Goal: Information Seeking & Learning: Learn about a topic

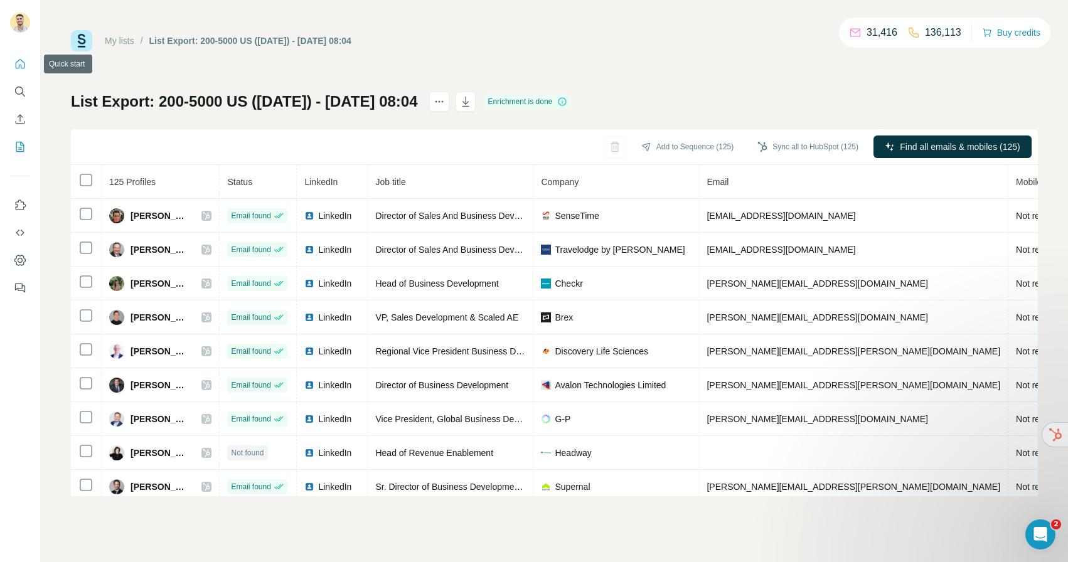
click at [20, 64] on icon "Quick start" at bounding box center [20, 64] width 13 height 13
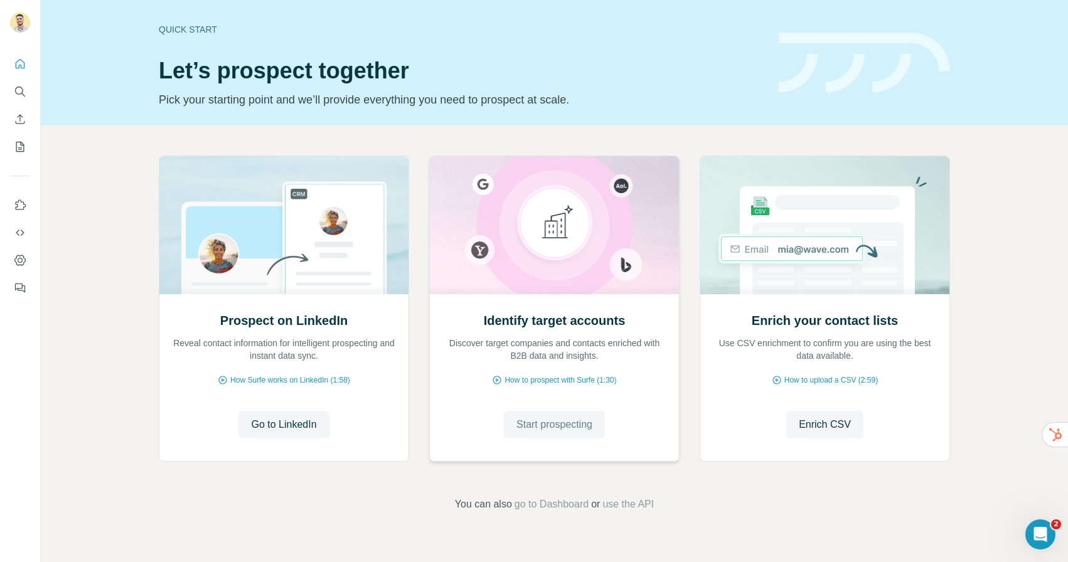
click at [549, 418] on span "Start prospecting" at bounding box center [554, 424] width 76 height 15
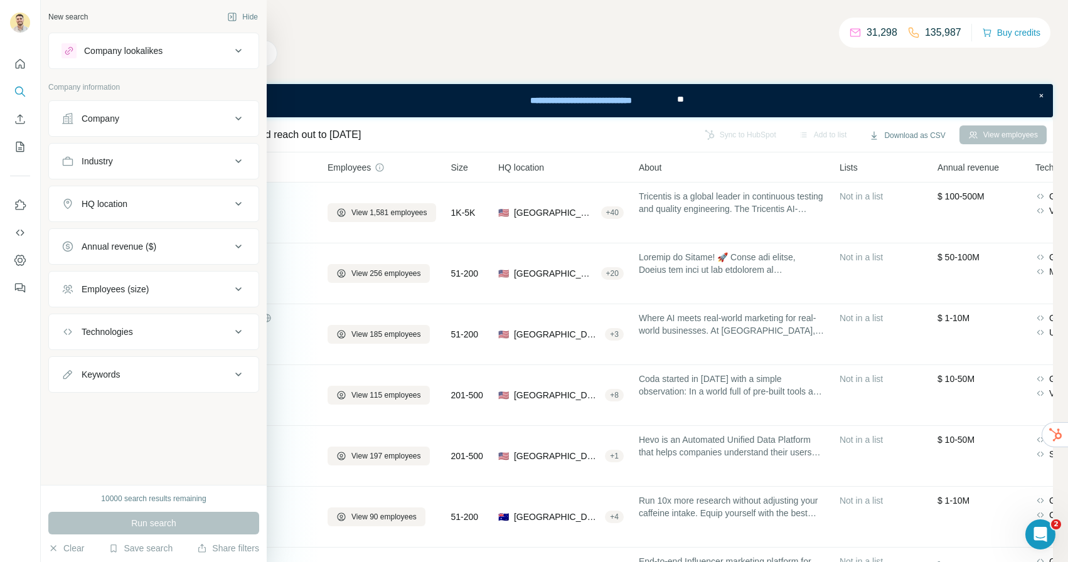
click at [149, 162] on div "Industry" at bounding box center [145, 161] width 169 height 13
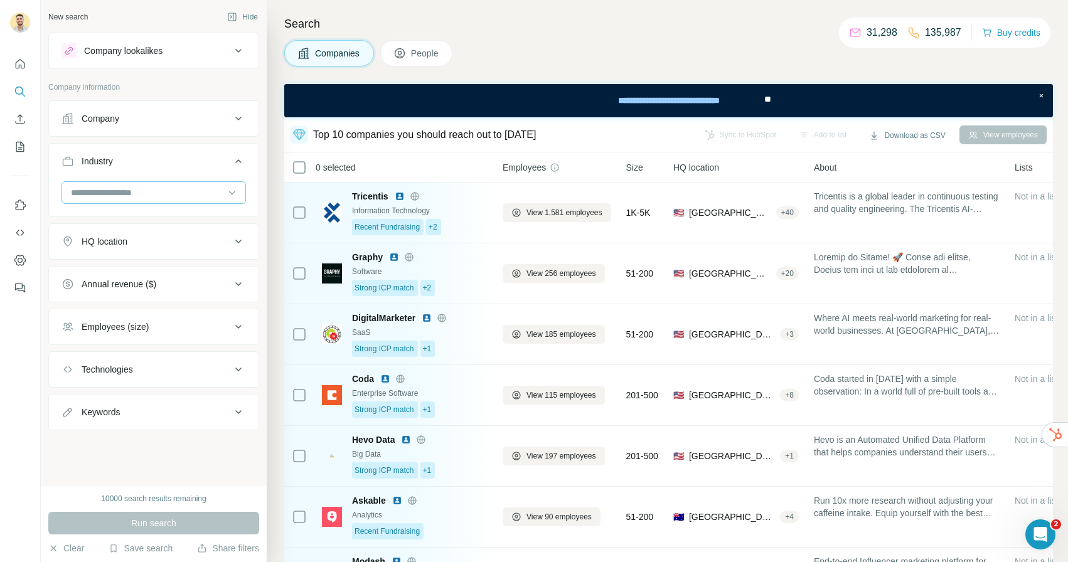
click at [129, 196] on input at bounding box center [147, 193] width 155 height 14
click at [120, 270] on div "Accounting" at bounding box center [153, 266] width 163 height 13
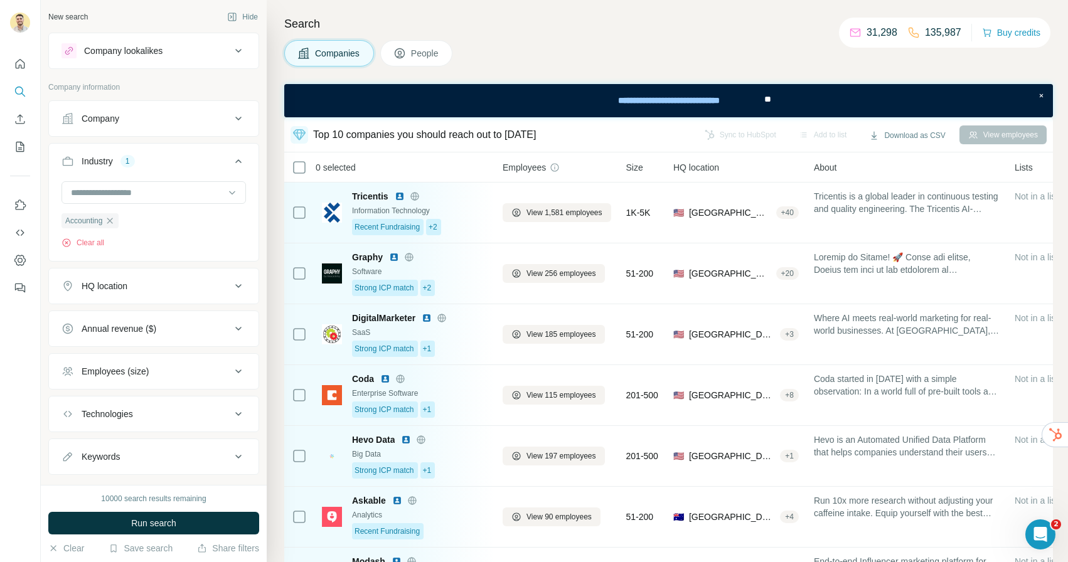
click at [141, 285] on div "HQ location" at bounding box center [145, 286] width 169 height 13
click at [136, 319] on input "text" at bounding box center [153, 317] width 184 height 23
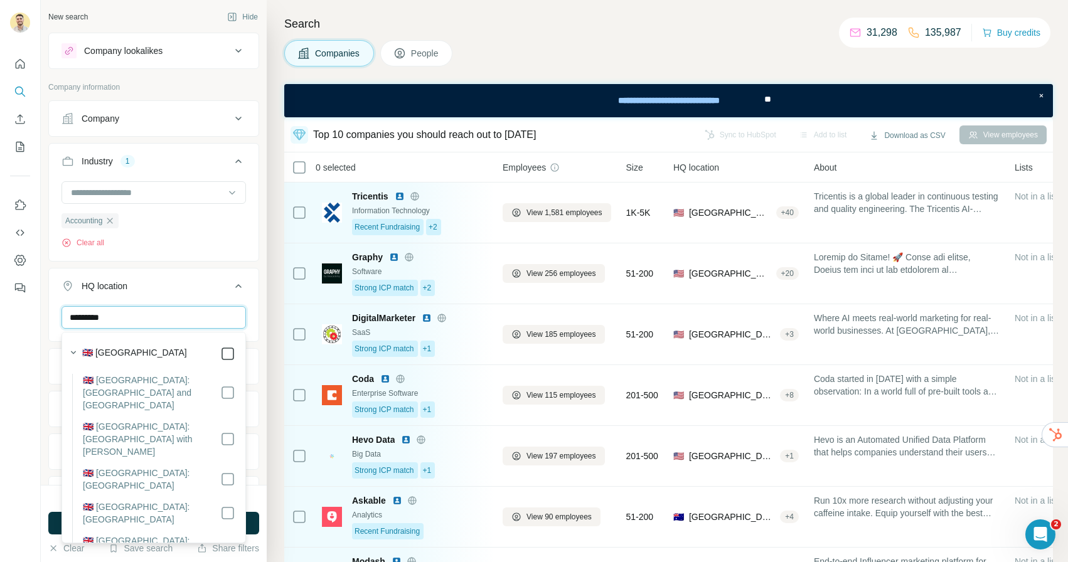
type input "*********"
click at [253, 519] on button "Run search" at bounding box center [153, 523] width 211 height 23
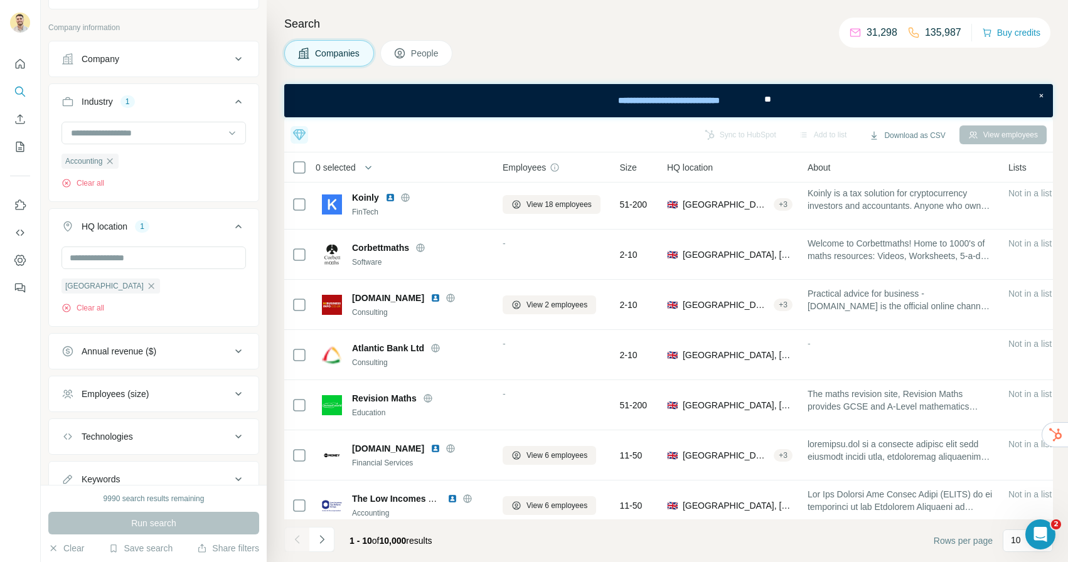
scroll to position [60, 0]
click at [169, 394] on div "Employees (size)" at bounding box center [145, 393] width 169 height 13
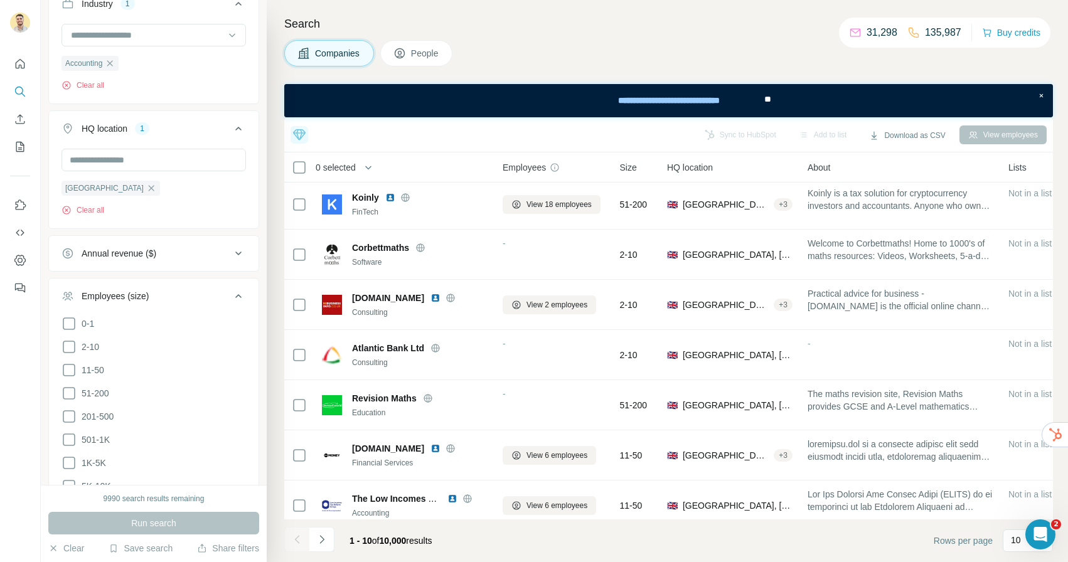
scroll to position [162, 0]
click at [71, 412] on icon at bounding box center [68, 411] width 15 height 15
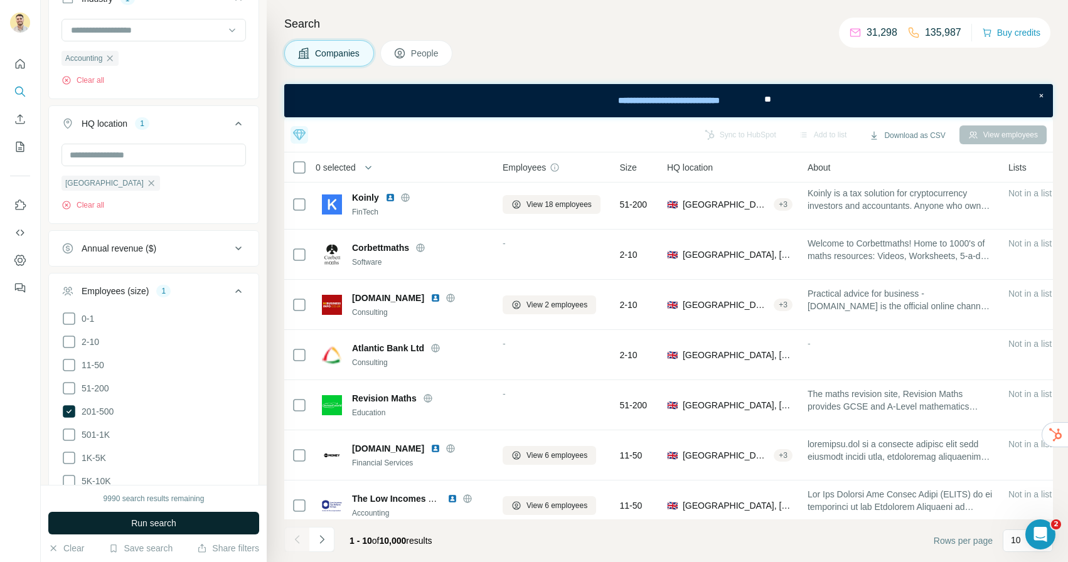
click at [162, 522] on span "Run search" at bounding box center [153, 523] width 45 height 13
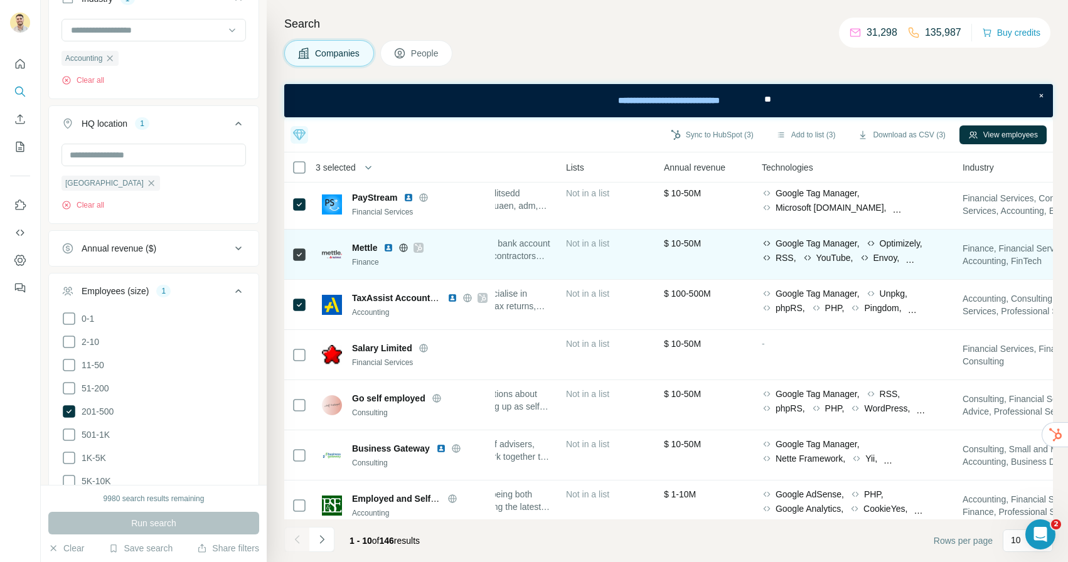
scroll to position [104, 0]
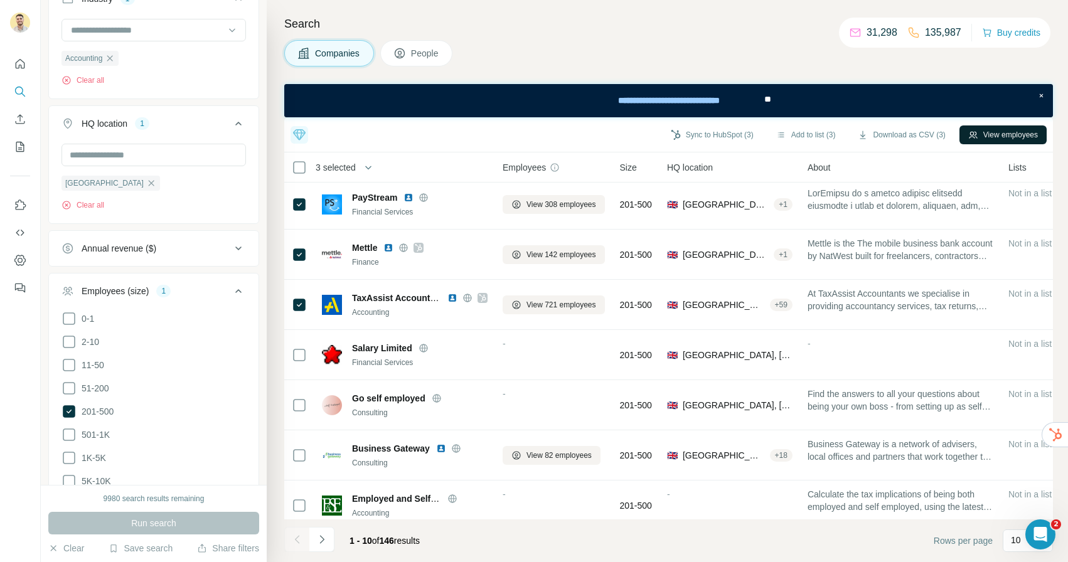
click at [992, 134] on button "View employees" at bounding box center [1002, 134] width 87 height 19
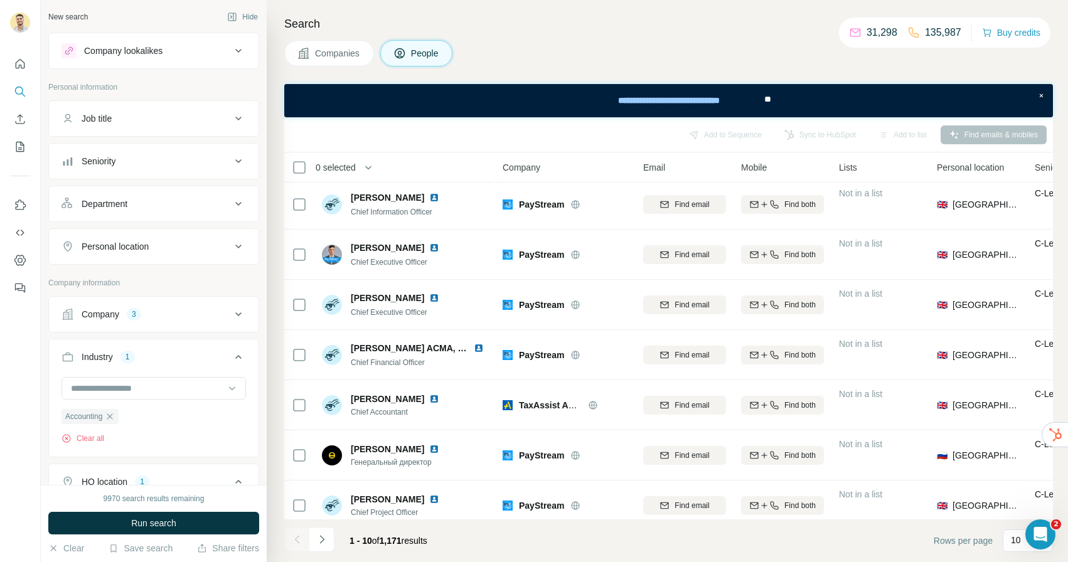
click at [159, 162] on div "Seniority" at bounding box center [145, 161] width 169 height 13
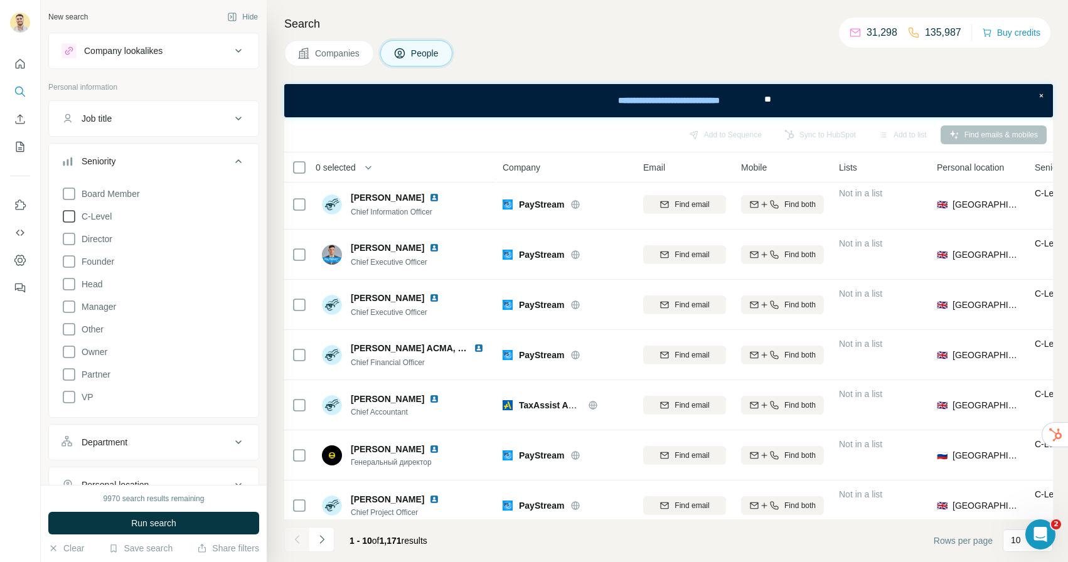
click at [69, 219] on icon at bounding box center [68, 216] width 15 height 15
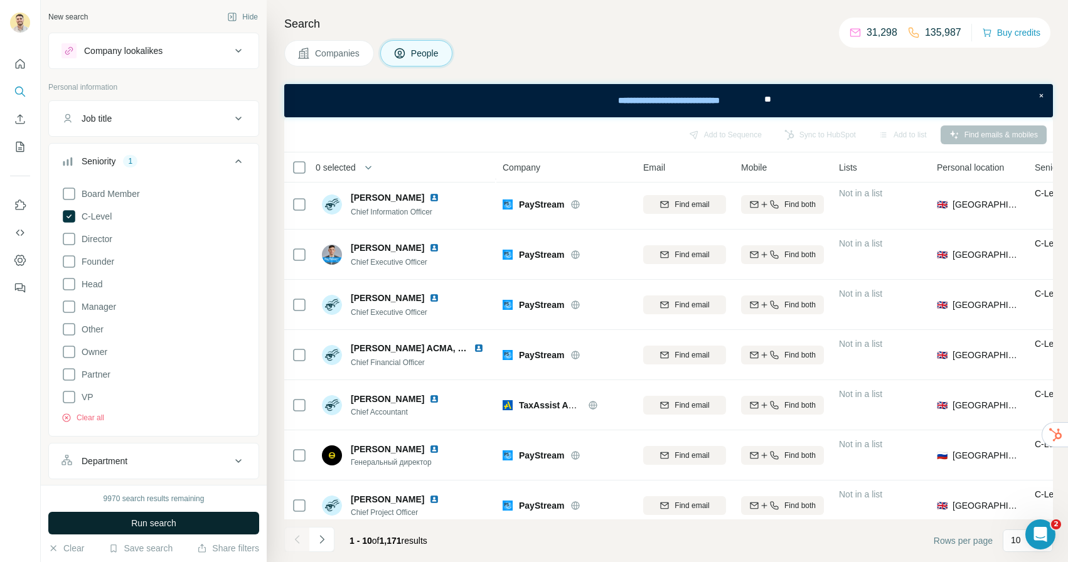
click at [166, 519] on span "Run search" at bounding box center [153, 523] width 45 height 13
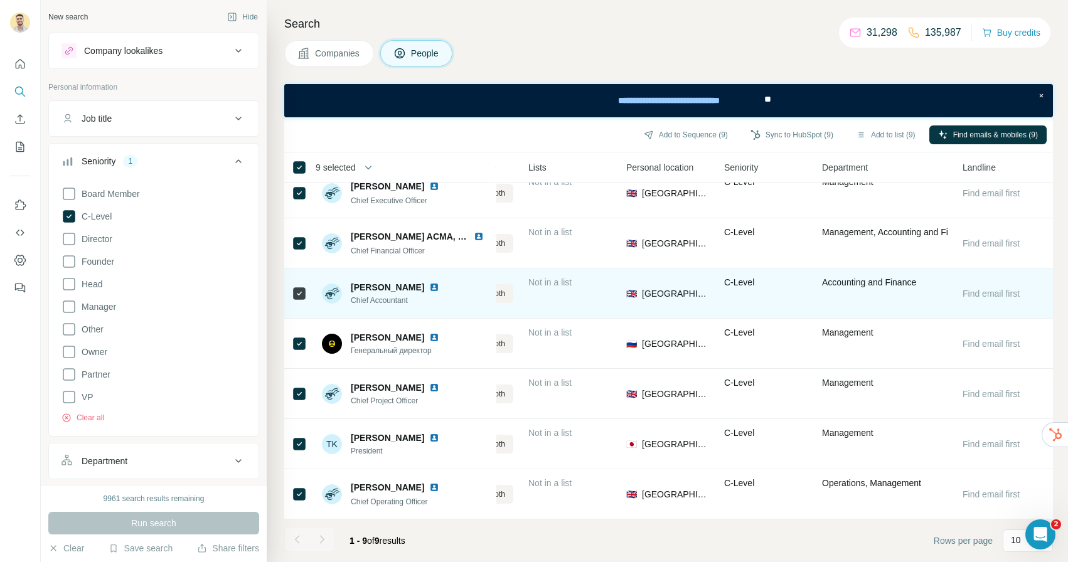
scroll to position [115, 0]
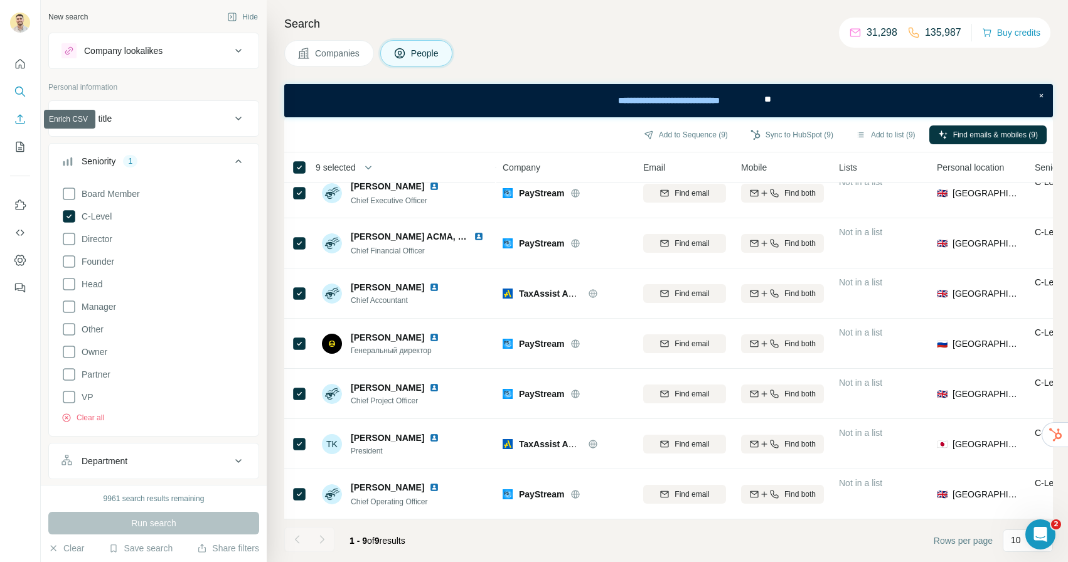
click at [21, 117] on icon "Enrich CSV" at bounding box center [20, 119] width 13 height 13
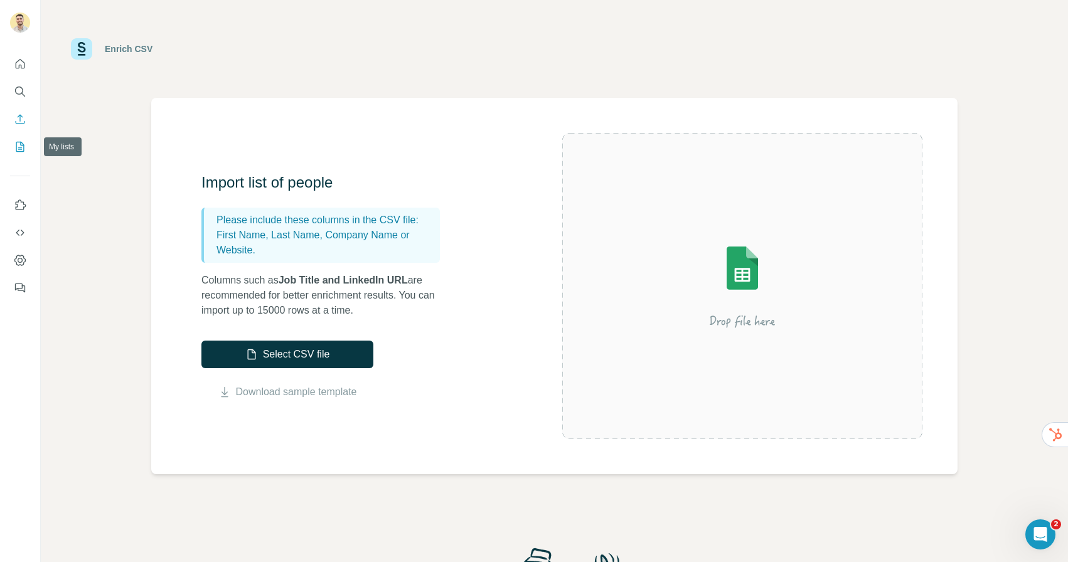
click at [19, 145] on icon "My lists" at bounding box center [20, 147] width 13 height 13
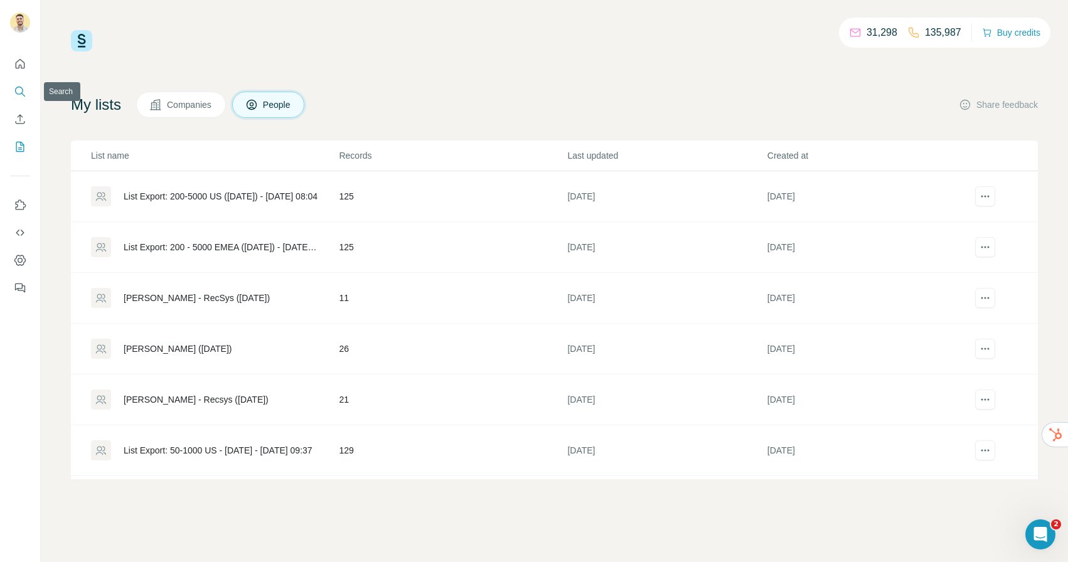
click at [20, 88] on icon "Search" at bounding box center [20, 91] width 13 height 13
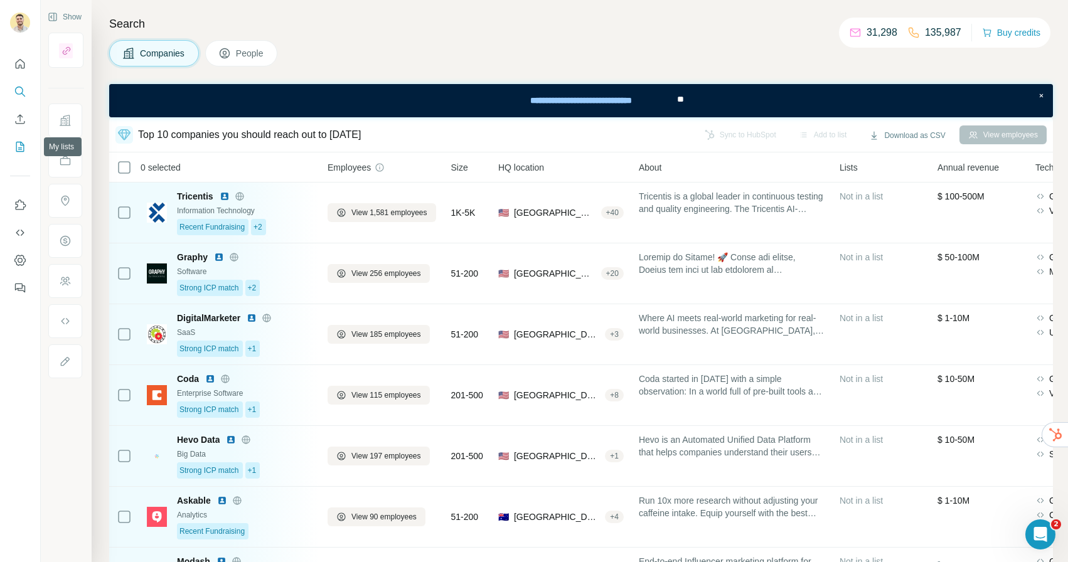
click at [22, 142] on icon "My lists" at bounding box center [20, 147] width 8 height 10
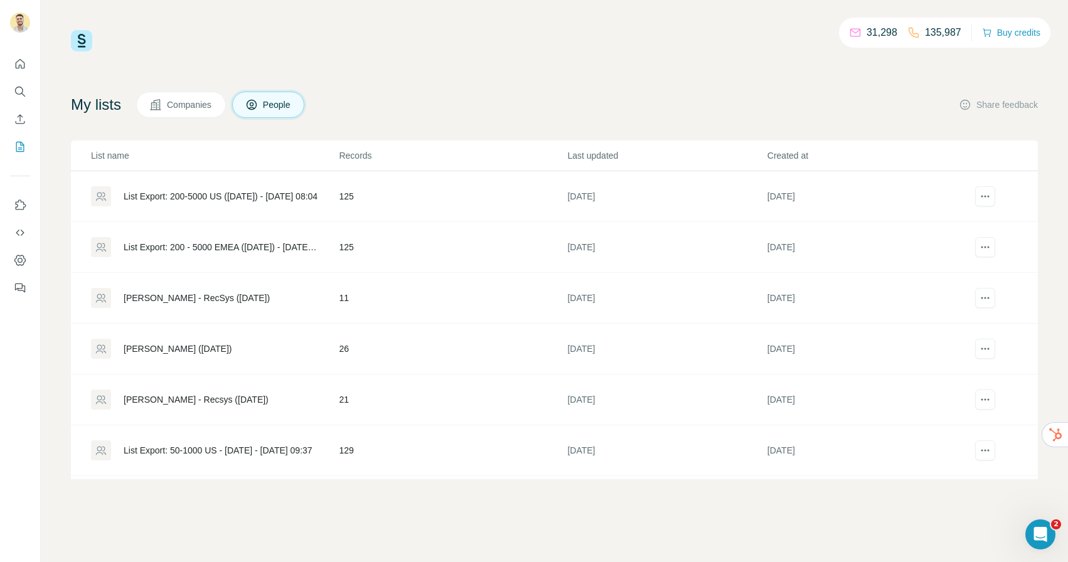
click at [211, 201] on div "List Export: 200-5000 US ([DATE]) - [DATE] 08:04" at bounding box center [221, 196] width 194 height 13
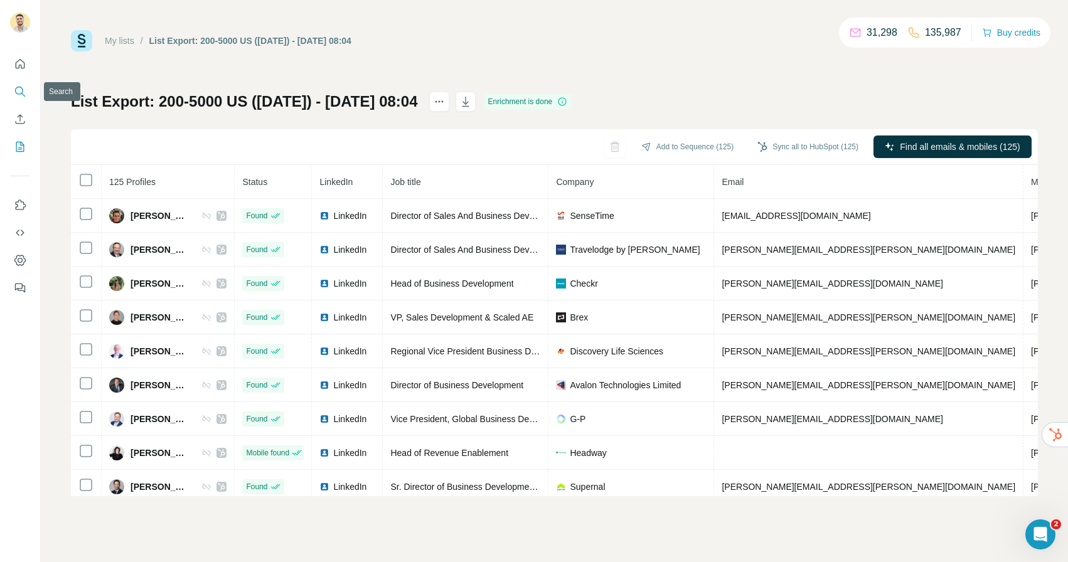
click at [16, 92] on icon "Search" at bounding box center [19, 91] width 8 height 8
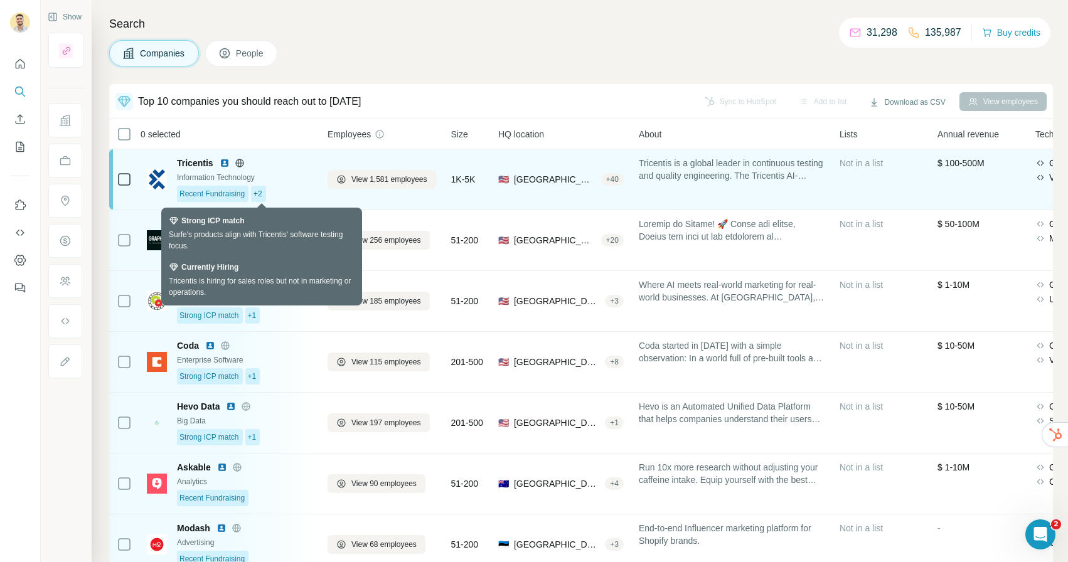
click at [262, 196] on span "+2" at bounding box center [257, 193] width 9 height 11
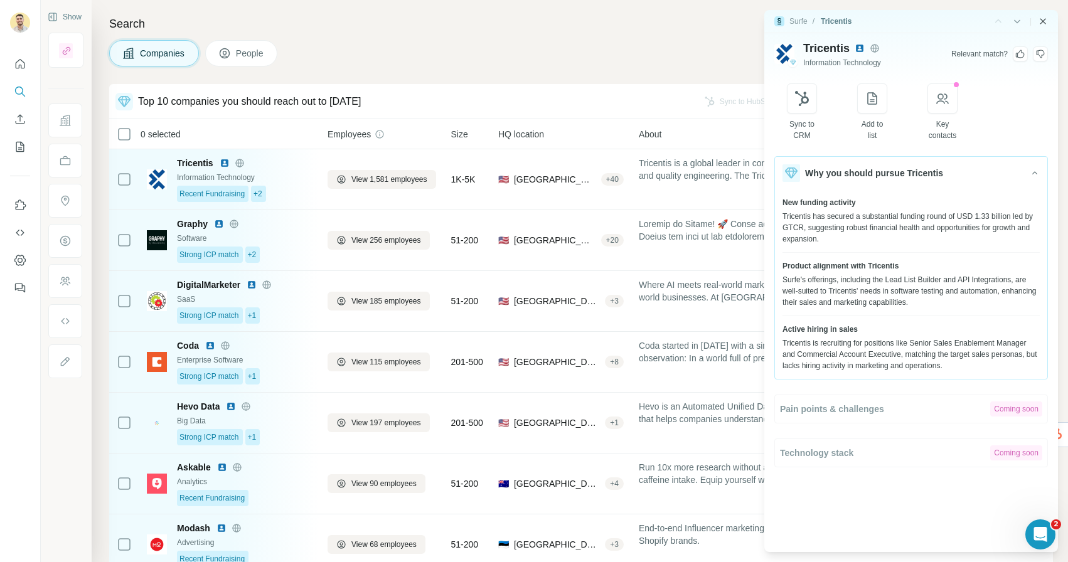
click at [1043, 20] on icon "Close side panel" at bounding box center [1043, 21] width 6 height 6
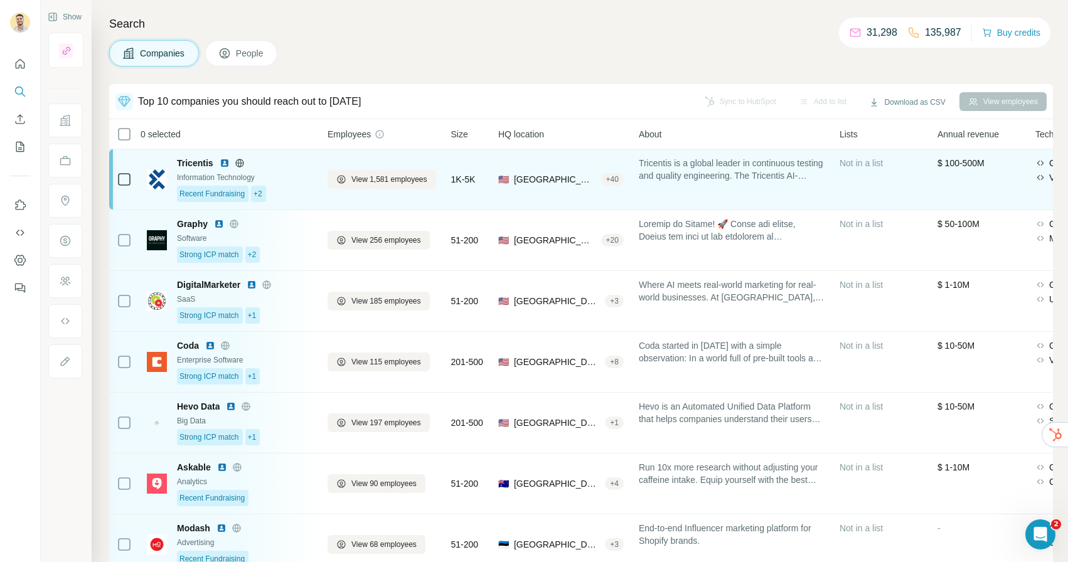
click at [165, 183] on img at bounding box center [157, 179] width 20 height 20
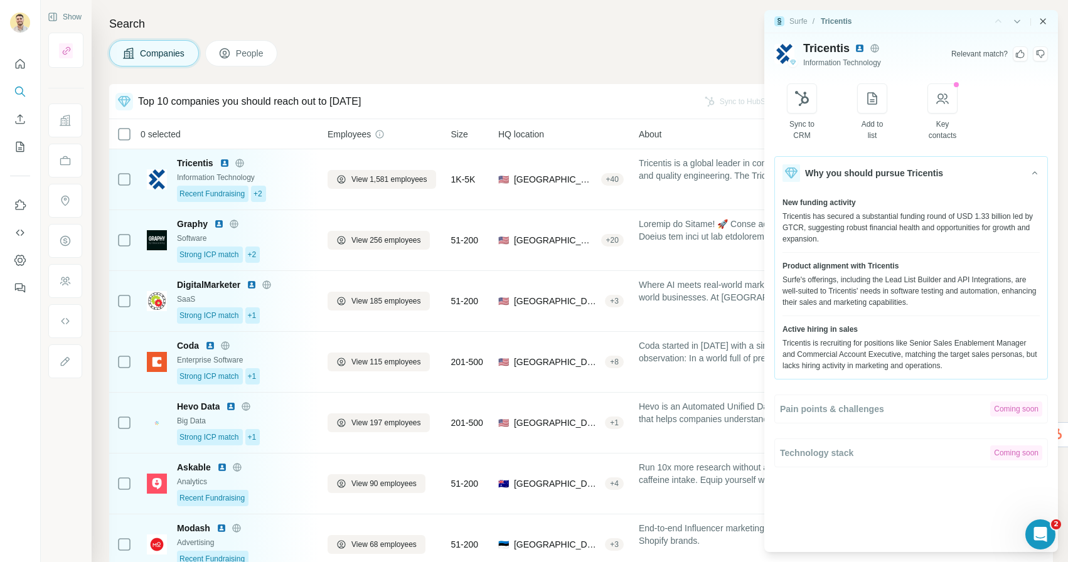
click at [1044, 19] on icon "Close side panel" at bounding box center [1043, 21] width 10 height 10
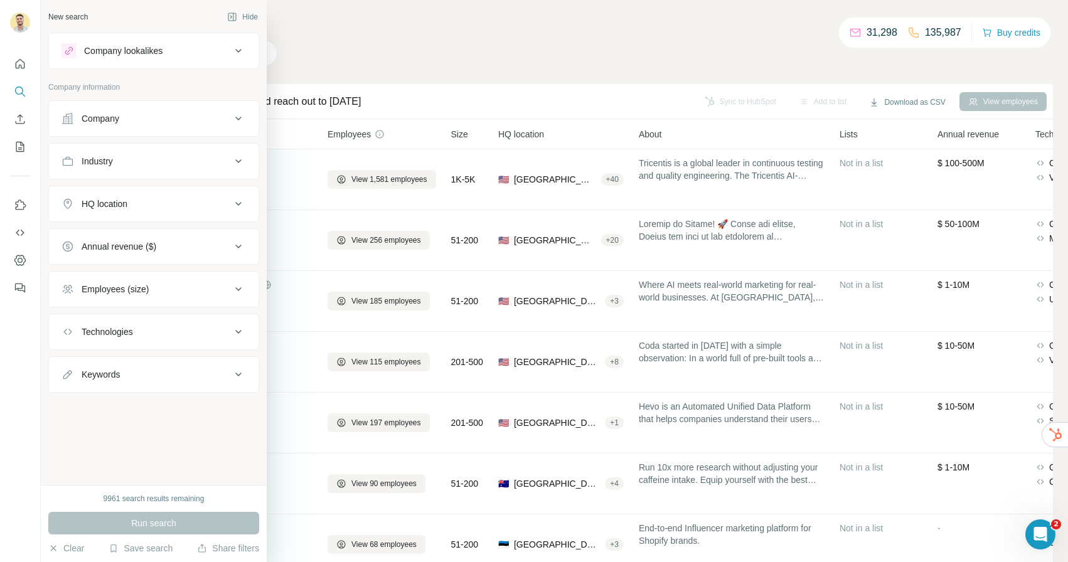
click at [133, 336] on div "Technologies" at bounding box center [107, 332] width 51 height 13
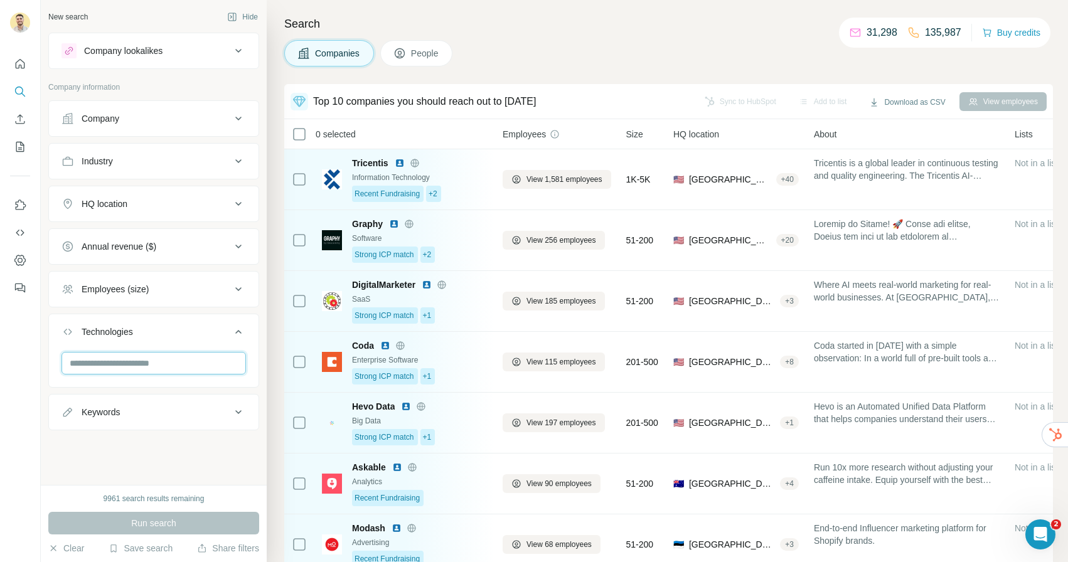
click at [134, 362] on input "text" at bounding box center [153, 363] width 184 height 23
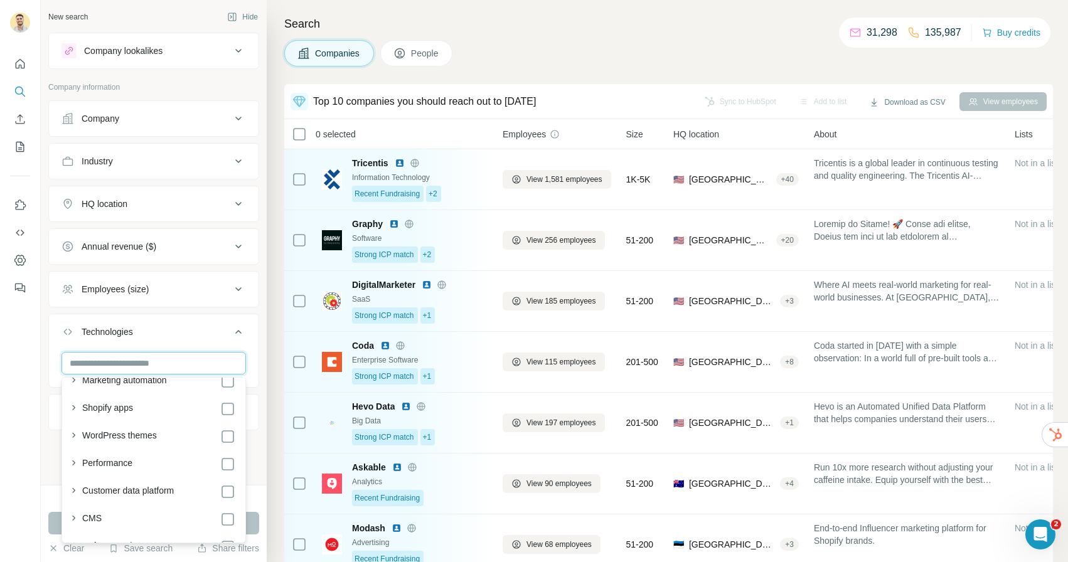
scroll to position [101, 0]
click at [262, 376] on div "New search Hide Company lookalikes Company information Company Industry HQ loca…" at bounding box center [154, 242] width 226 height 485
